Goal: Information Seeking & Learning: Learn about a topic

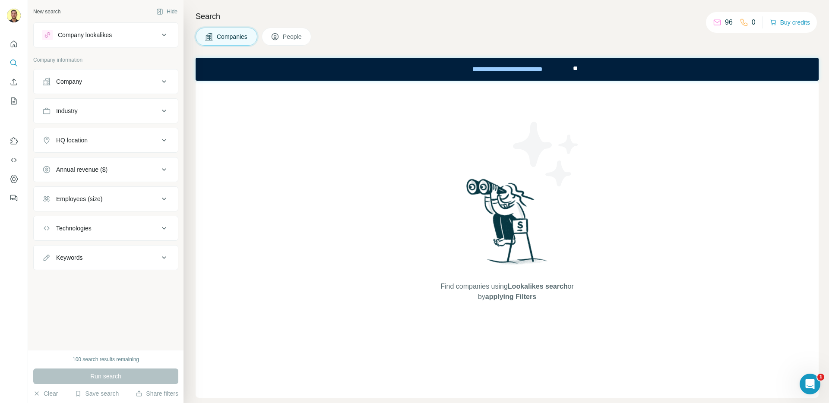
click at [73, 86] on button "Company" at bounding box center [106, 81] width 144 height 21
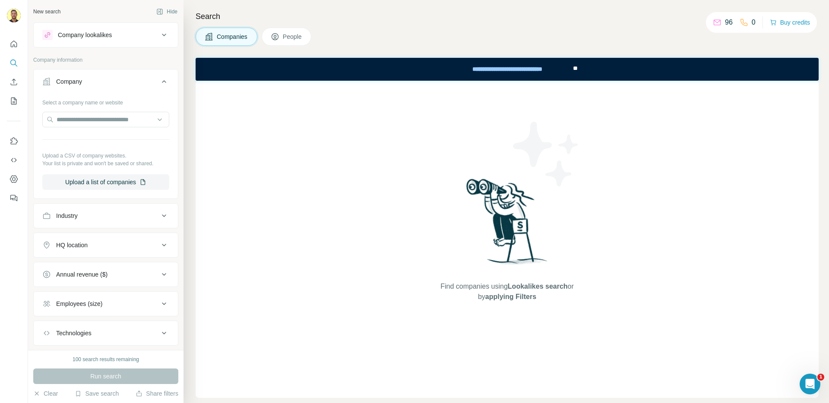
click at [73, 86] on button "Company" at bounding box center [106, 83] width 144 height 24
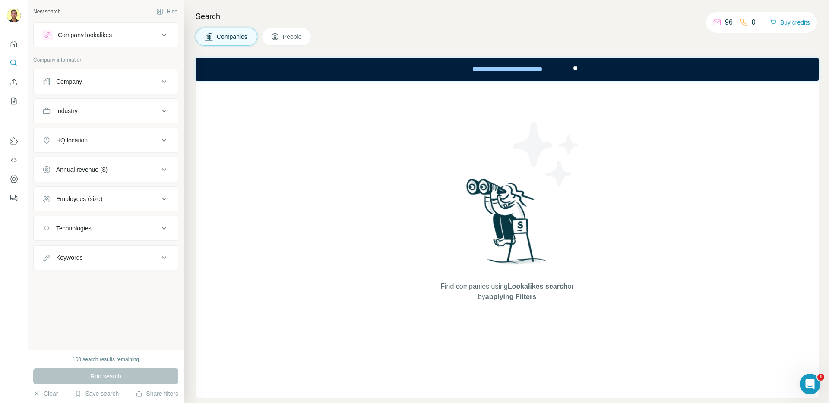
click at [78, 115] on div "Industry" at bounding box center [67, 111] width 22 height 9
click at [75, 137] on div at bounding box center [101, 132] width 107 height 15
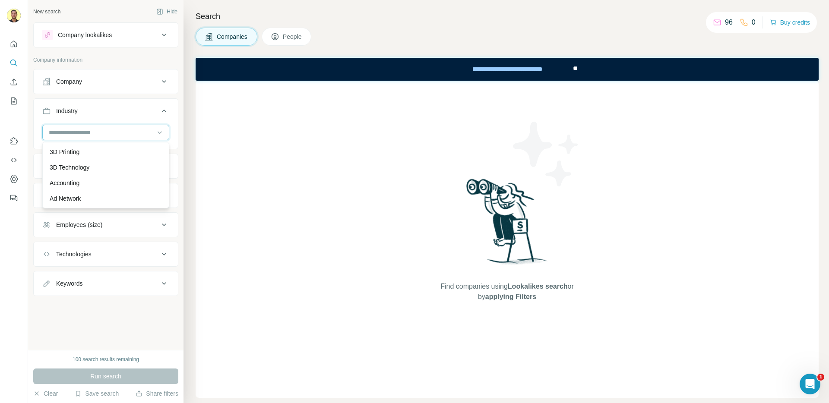
click at [76, 136] on input at bounding box center [101, 132] width 107 height 9
click at [81, 117] on button "Industry" at bounding box center [106, 113] width 144 height 24
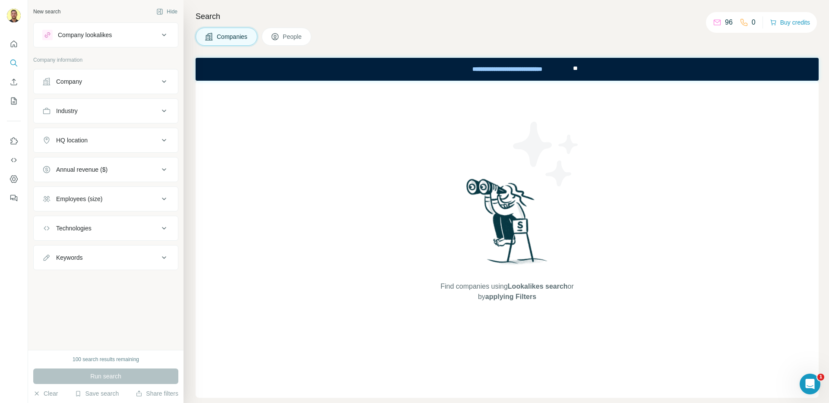
click at [80, 133] on button "HQ location" at bounding box center [106, 140] width 144 height 21
click at [80, 136] on div "HQ location" at bounding box center [72, 140] width 32 height 9
click at [76, 167] on div "Annual revenue ($)" at bounding box center [81, 169] width 51 height 9
click at [72, 200] on div "Employees (size)" at bounding box center [79, 199] width 46 height 9
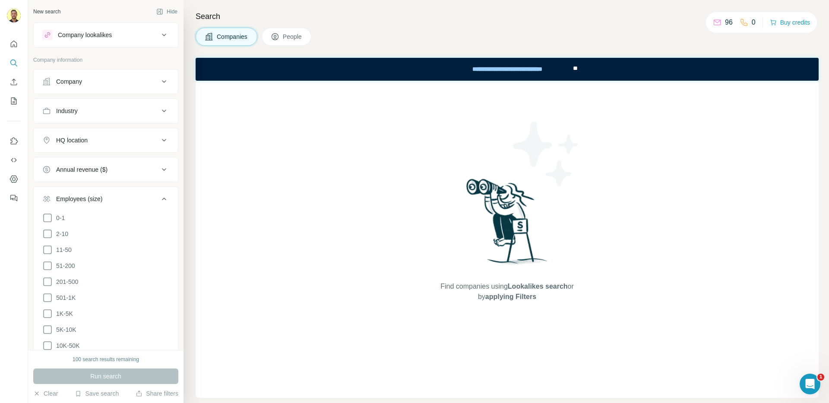
click at [72, 200] on div "Employees (size)" at bounding box center [79, 199] width 46 height 9
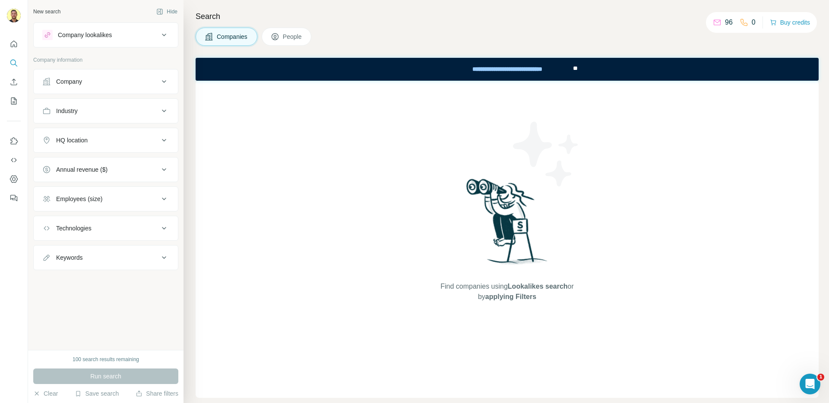
click at [65, 225] on div "Technologies" at bounding box center [73, 228] width 35 height 9
click at [66, 257] on div "Keywords" at bounding box center [69, 257] width 26 height 9
click at [16, 106] on button "My lists" at bounding box center [14, 101] width 14 height 16
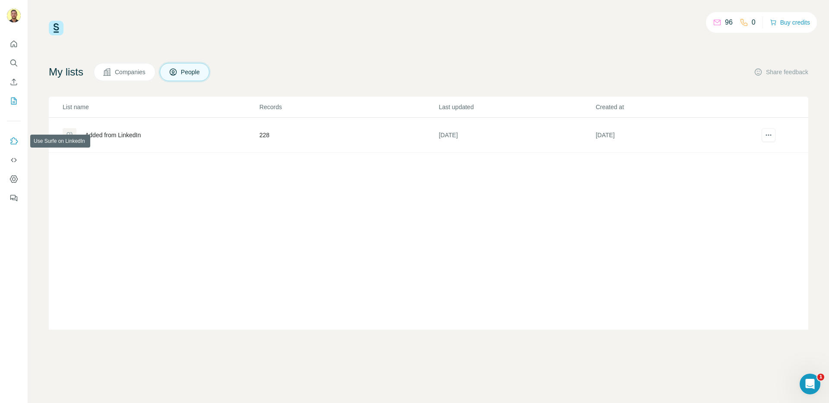
click at [11, 140] on icon "Use Surfe on LinkedIn" at bounding box center [13, 141] width 9 height 9
click at [15, 47] on icon "Quick start" at bounding box center [13, 44] width 9 height 9
